Goal: Task Accomplishment & Management: Complete application form

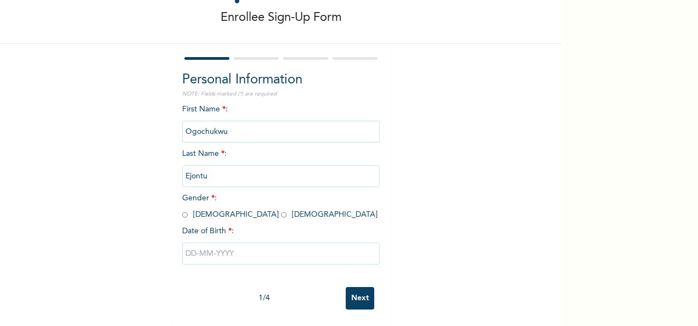
scroll to position [61, 0]
click at [183, 210] on input "radio" at bounding box center [184, 215] width 5 height 10
radio input "true"
click at [224, 243] on input "text" at bounding box center [281, 254] width 198 height 22
select select "7"
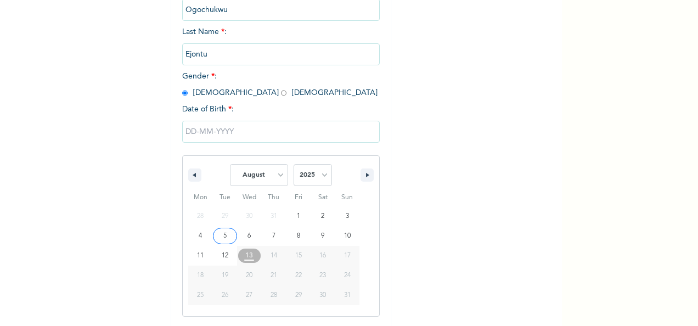
scroll to position [189, 0]
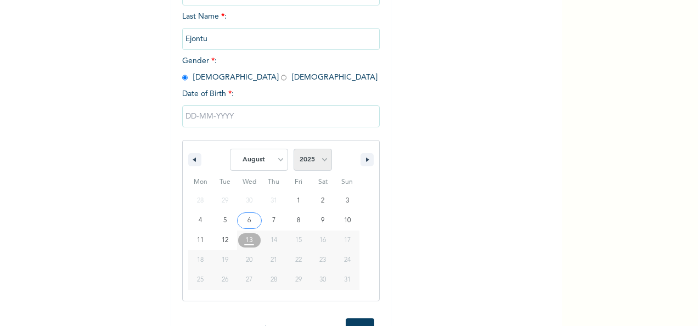
click at [318, 156] on select "2025 2024 2023 2022 2021 2020 2019 2018 2017 2016 2015 2014 2013 2012 2011 2010…" at bounding box center [313, 160] width 38 height 22
select select "1999"
click at [294, 150] on select "2025 2024 2023 2022 2021 2020 2019 2018 2017 2016 2015 2014 2013 2012 2011 2010…" at bounding box center [313, 160] width 38 height 22
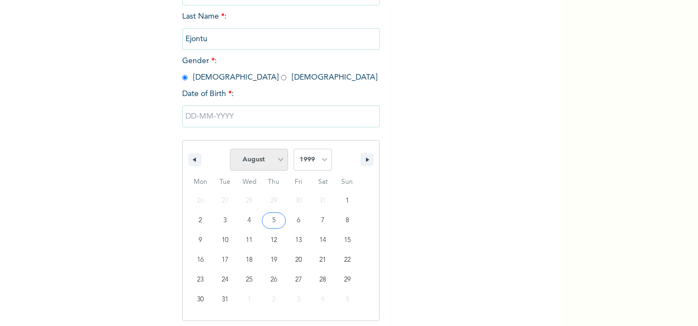
click at [271, 166] on select "January February March April May June July August September October November De…" at bounding box center [259, 160] width 58 height 22
select select "3"
click at [230, 150] on select "January February March April May June July August September October November De…" at bounding box center [259, 160] width 58 height 22
type input "[DATE]"
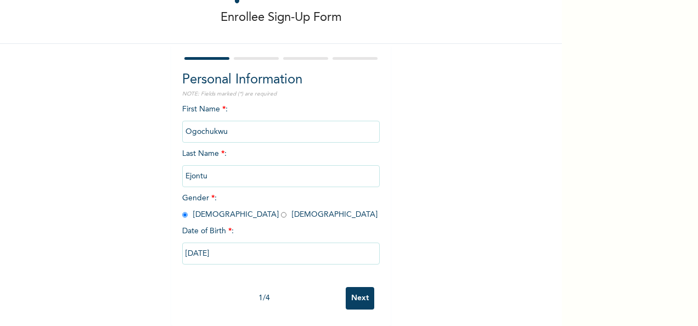
scroll to position [61, 0]
click at [356, 289] on input "Next" at bounding box center [360, 298] width 29 height 23
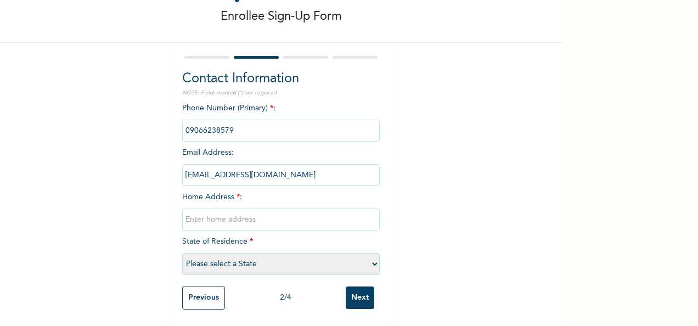
scroll to position [63, 0]
click at [260, 213] on input "text" at bounding box center [281, 220] width 198 height 22
type input "5 Aladesuyi Crescent off [PERSON_NAME], [PERSON_NAME]"
click at [294, 253] on select "Please select a State [PERSON_NAME] (FCT) [PERSON_NAME] Ibom [GEOGRAPHIC_DATA] …" at bounding box center [281, 264] width 198 height 22
select select "25"
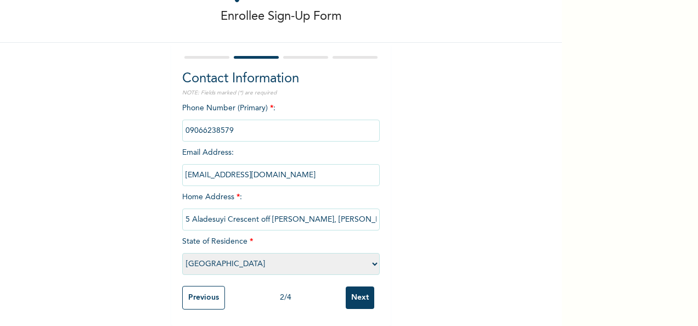
click at [182, 253] on select "Please select a State [PERSON_NAME] (FCT) [PERSON_NAME] Ibom [GEOGRAPHIC_DATA] …" at bounding box center [281, 264] width 198 height 22
click at [110, 245] on div "Enrollee Sign-Up Form Contact Information NOTE: Fields marked (*) are required …" at bounding box center [281, 136] width 562 height 379
click at [352, 290] on input "Next" at bounding box center [360, 298] width 29 height 23
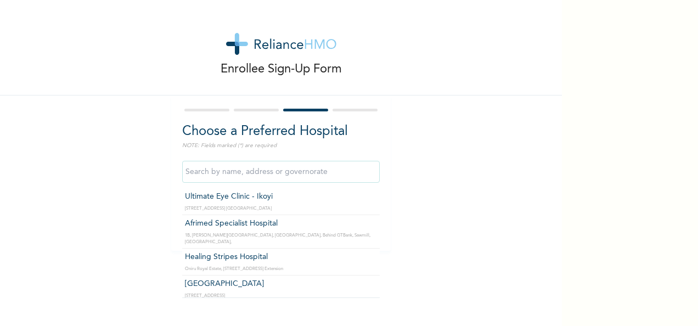
click at [289, 175] on input "text" at bounding box center [281, 172] width 198 height 22
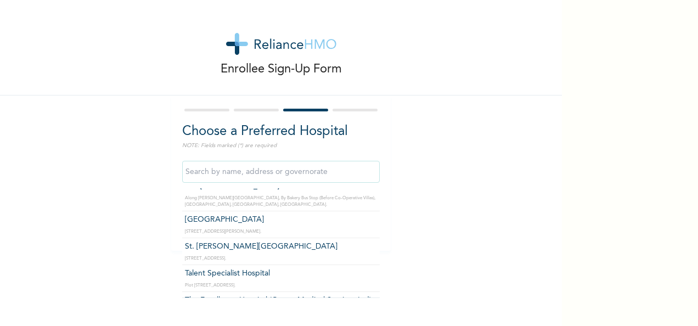
scroll to position [1160, 0]
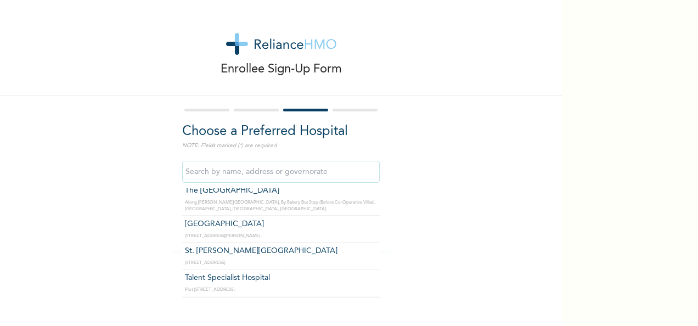
click at [235, 173] on input "text" at bounding box center [281, 172] width 198 height 22
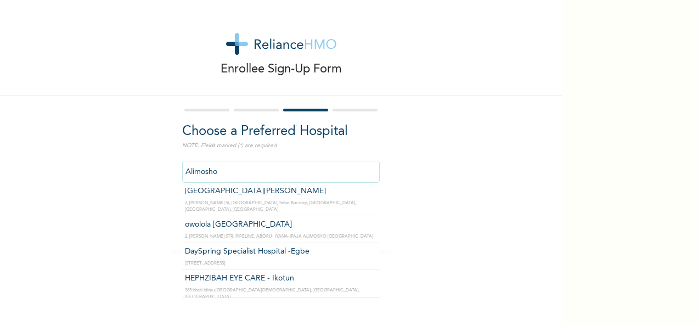
scroll to position [201, 0]
click at [238, 173] on input "Alimosho" at bounding box center [281, 172] width 198 height 22
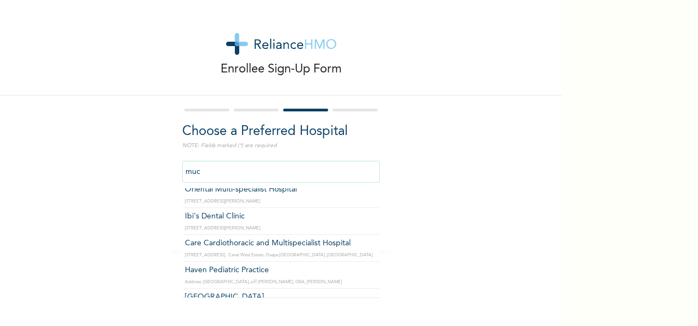
scroll to position [0, 0]
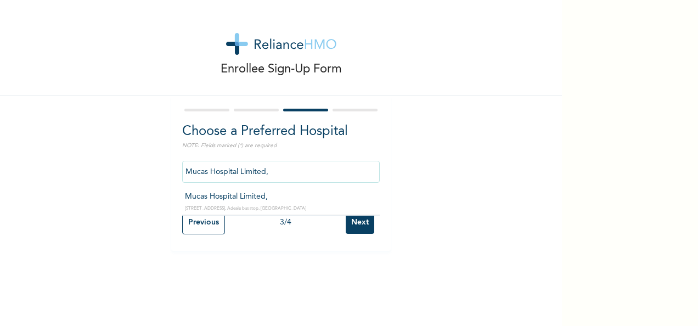
click at [269, 178] on input "Mucas Hospital Limited," at bounding box center [281, 172] width 198 height 22
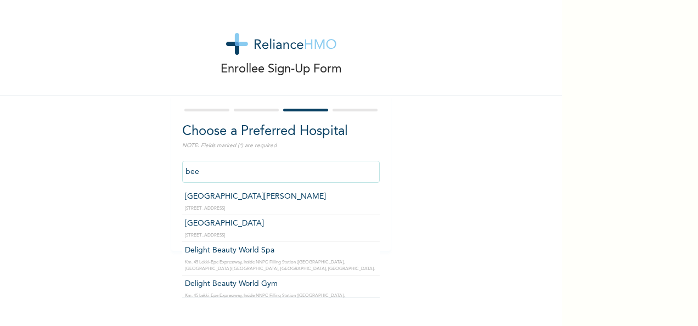
click at [277, 169] on input "bee" at bounding box center [281, 172] width 198 height 22
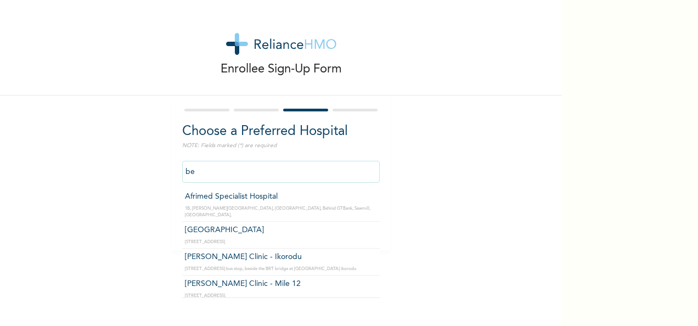
type input "b"
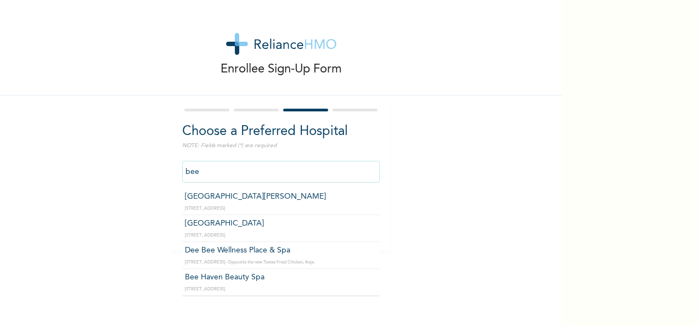
type input "[GEOGRAPHIC_DATA][PERSON_NAME]"
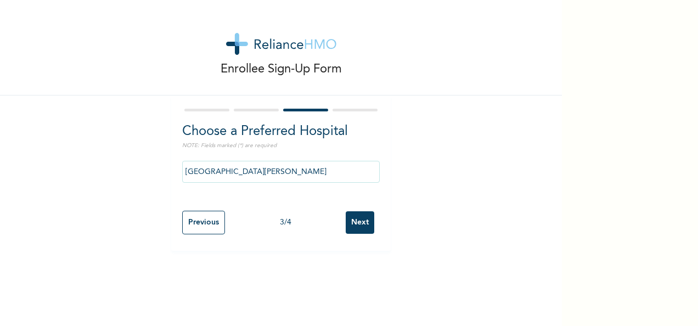
click at [356, 219] on input "Next" at bounding box center [360, 222] width 29 height 23
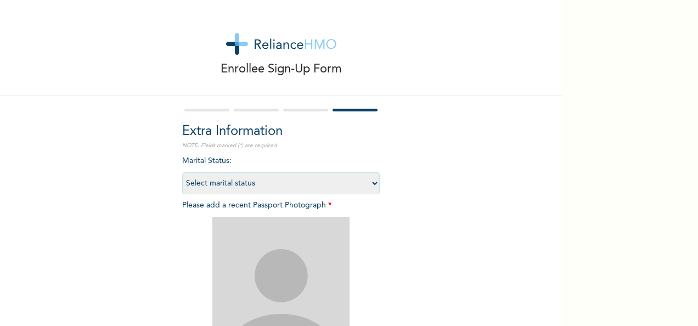
click at [365, 180] on select "Select marital status [DEMOGRAPHIC_DATA] Married [DEMOGRAPHIC_DATA] Widow/[DEMO…" at bounding box center [281, 183] width 198 height 22
select select "1"
click at [182, 172] on select "Select marital status [DEMOGRAPHIC_DATA] Married [DEMOGRAPHIC_DATA] Widow/[DEMO…" at bounding box center [281, 183] width 198 height 22
click at [418, 219] on div "Enrollee Sign-Up Form Extra Information NOTE: Fields marked (*) are required Ma…" at bounding box center [281, 236] width 562 height 473
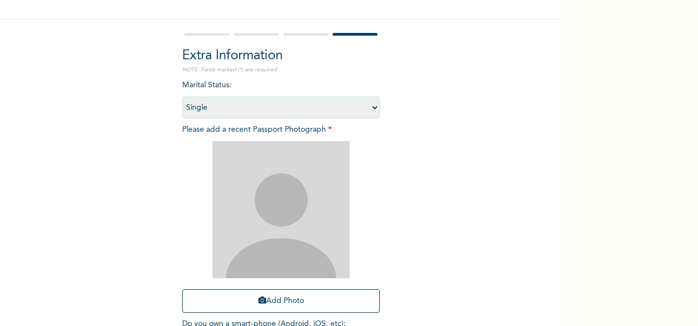
click at [470, 196] on div "Enrollee Sign-Up Form Extra Information NOTE: Fields marked (*) are required Ma…" at bounding box center [281, 160] width 562 height 473
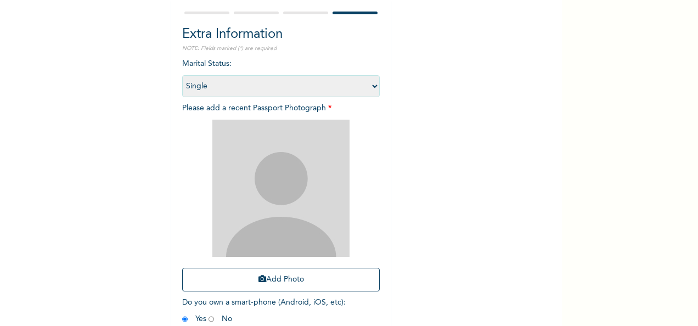
scroll to position [99, 0]
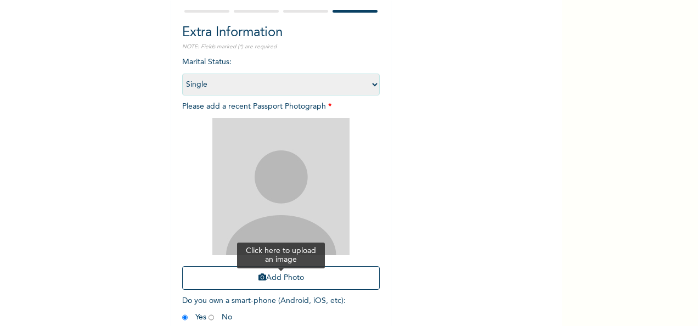
click at [324, 277] on button "Add Photo" at bounding box center [281, 278] width 198 height 24
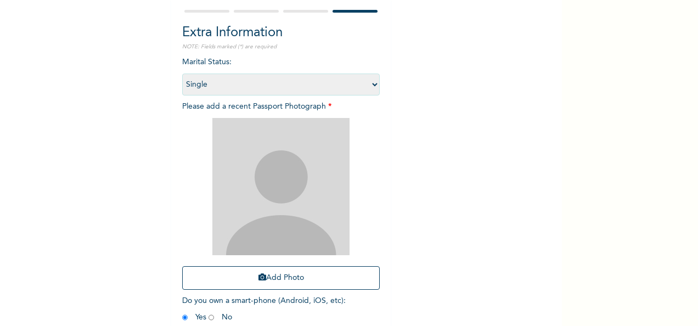
scroll to position [156, 0]
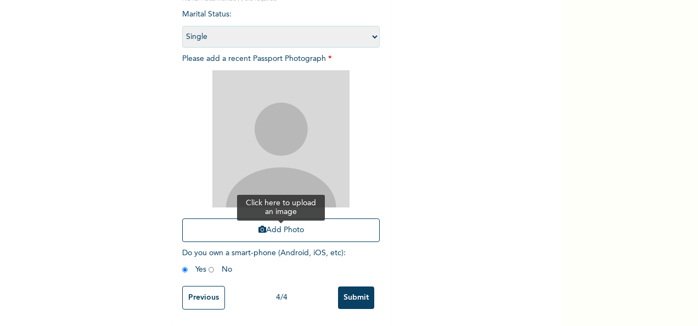
click at [274, 225] on button "Add Photo" at bounding box center [281, 231] width 198 height 24
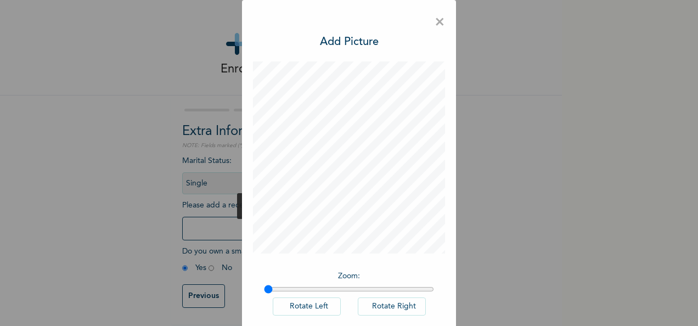
scroll to position [8, 0]
click at [440, 26] on span "×" at bounding box center [440, 22] width 10 height 23
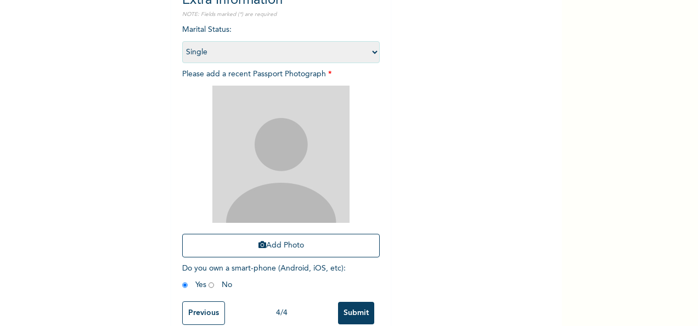
scroll to position [132, 0]
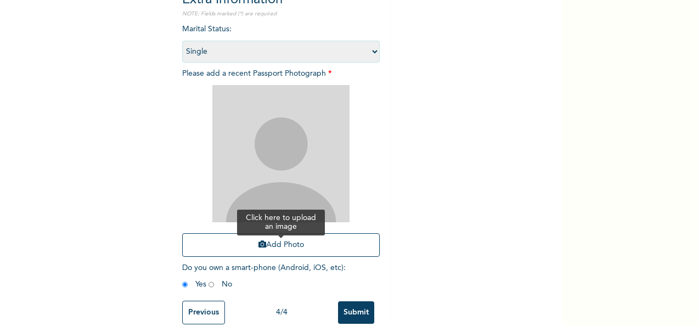
click at [304, 251] on button "Add Photo" at bounding box center [281, 245] width 198 height 24
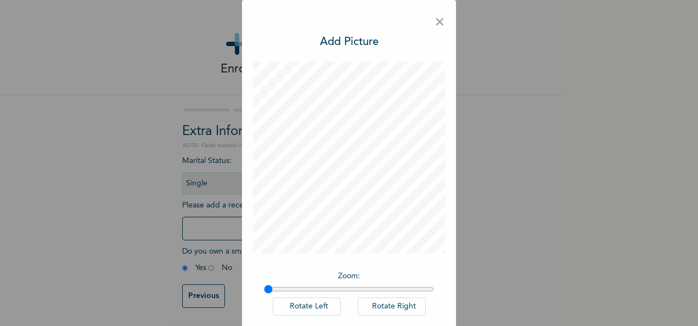
scroll to position [8, 0]
click at [437, 19] on span "×" at bounding box center [440, 22] width 10 height 23
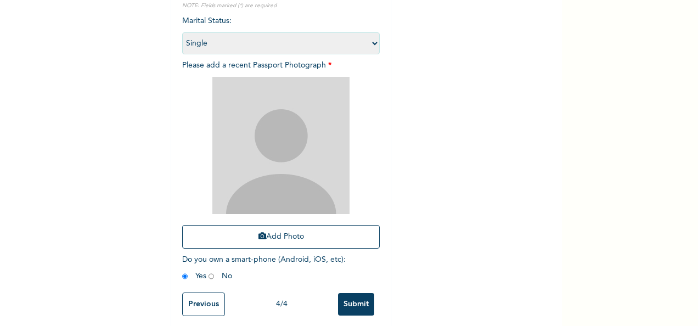
scroll to position [142, 0]
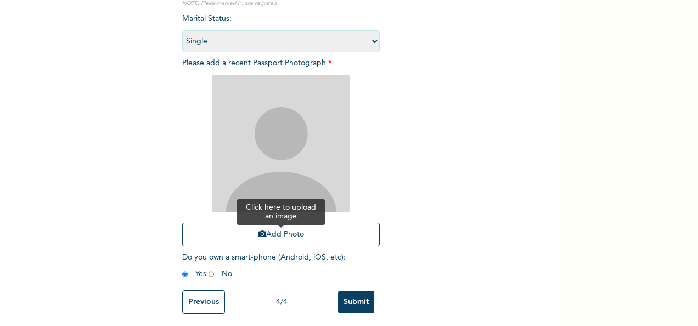
click at [299, 231] on button "Add Photo" at bounding box center [281, 235] width 198 height 24
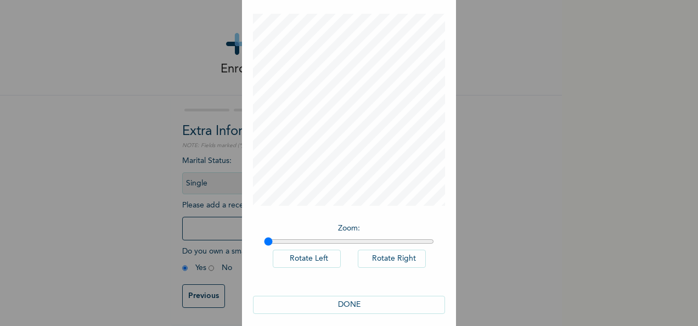
scroll to position [57, 0]
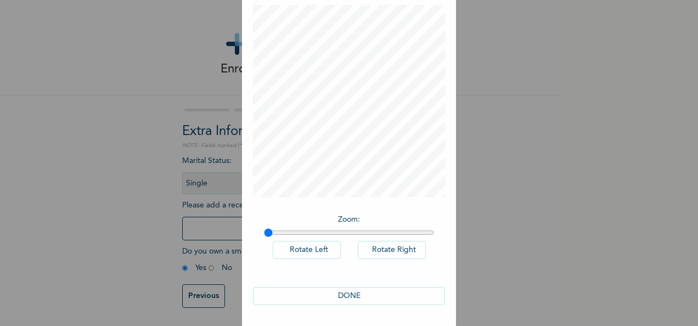
click at [338, 293] on button "DONE" at bounding box center [349, 296] width 192 height 18
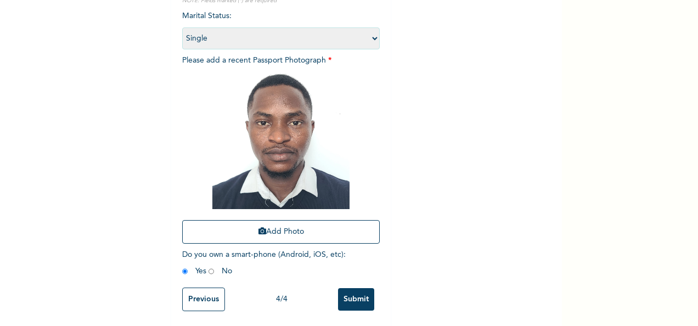
scroll to position [156, 0]
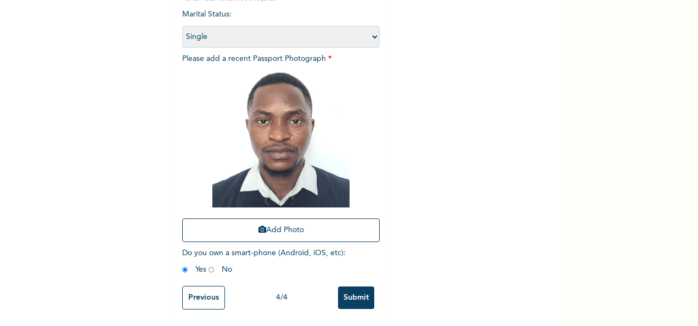
click at [341, 287] on input "Submit" at bounding box center [356, 298] width 36 height 23
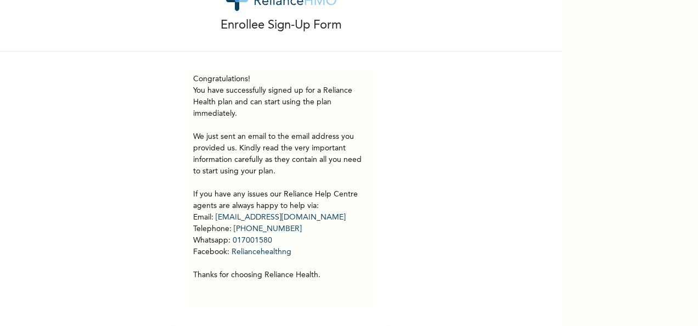
scroll to position [52, 0]
